Goal: Information Seeking & Learning: Learn about a topic

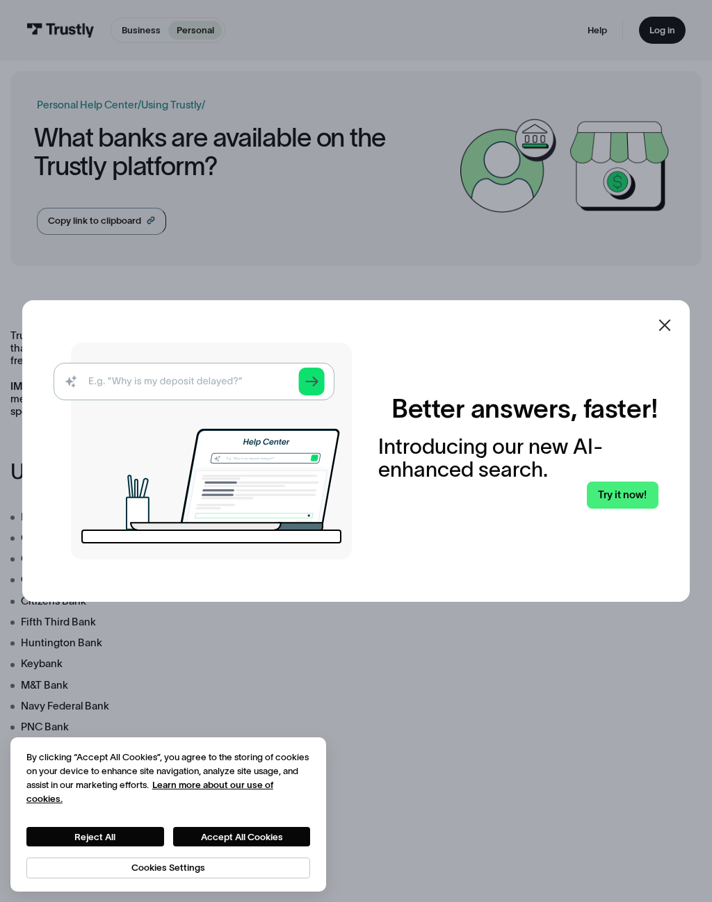
click at [626, 494] on link "Try it now!" at bounding box center [622, 496] width 71 height 28
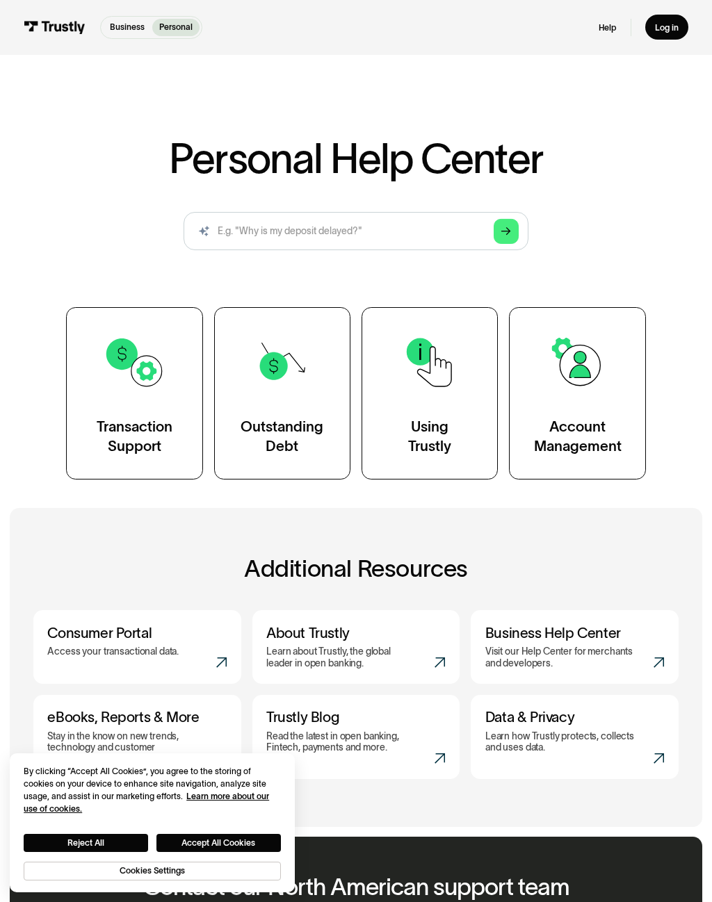
click at [147, 440] on div "Transaction Support" at bounding box center [135, 436] width 76 height 38
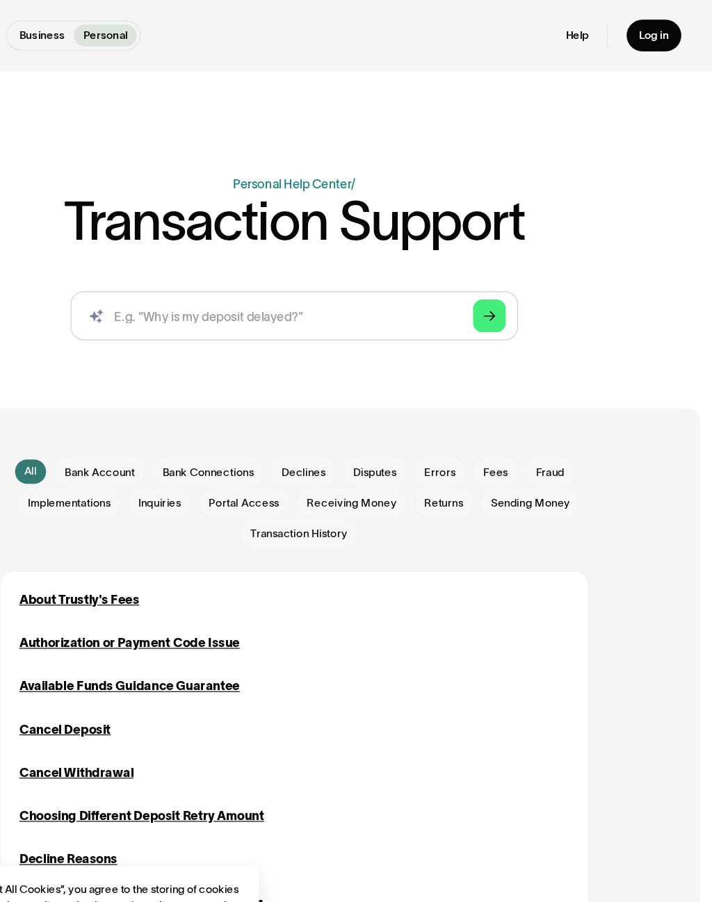
click at [122, 508] on div "About Trustly's Fees" at bounding box center [173, 511] width 102 height 16
